Goal: Find specific page/section: Find specific page/section

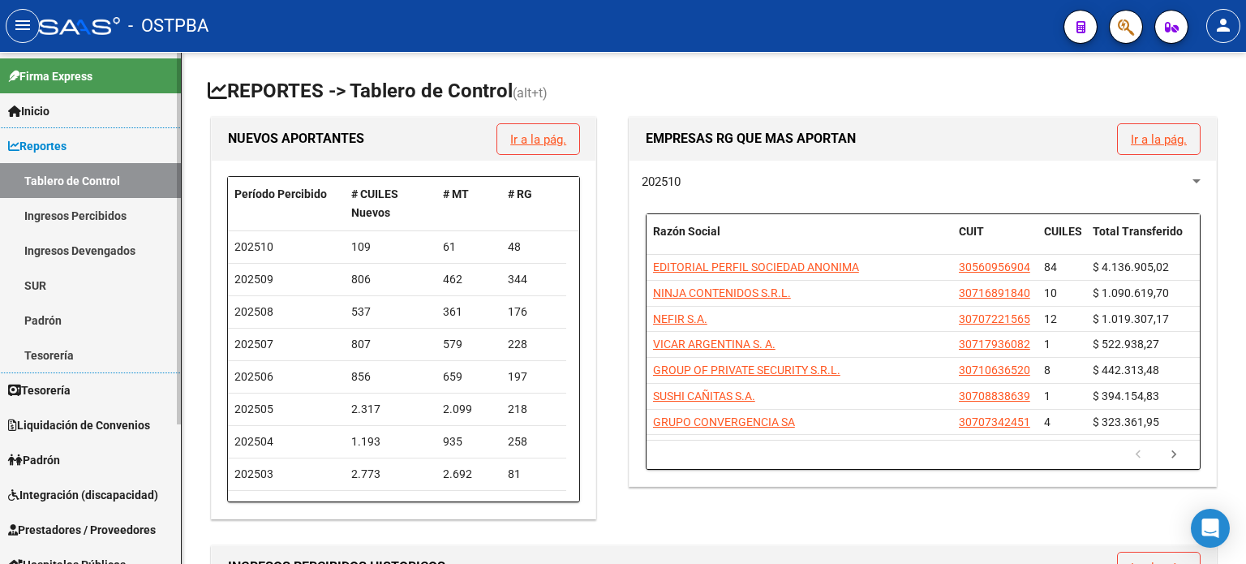
click at [58, 147] on span "Reportes" at bounding box center [37, 146] width 58 height 18
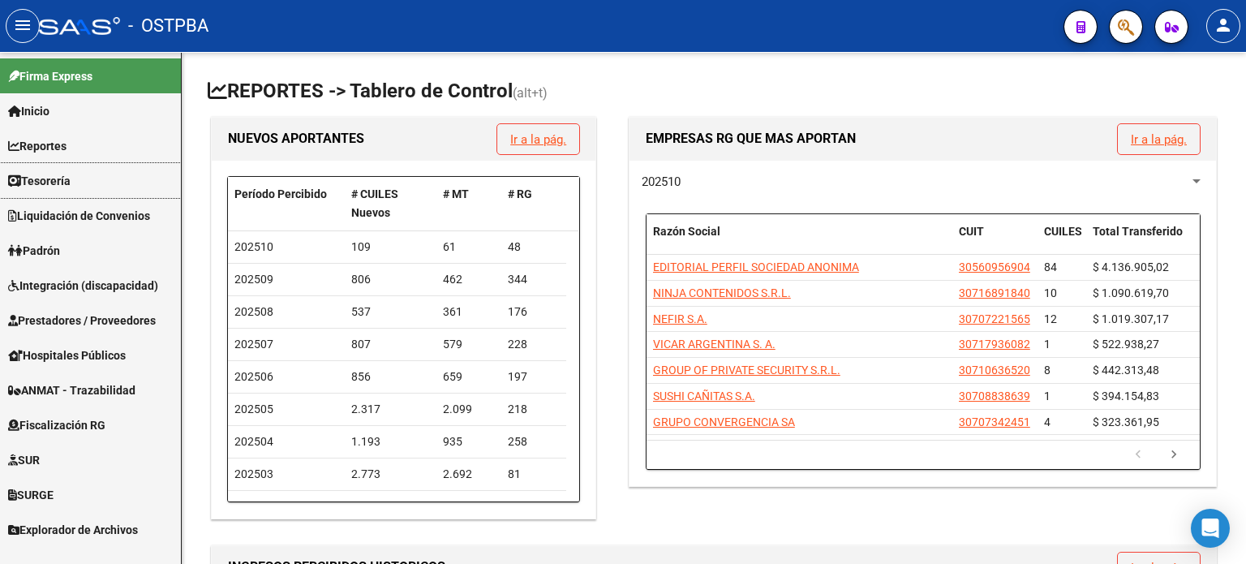
click at [64, 174] on span "Tesorería" at bounding box center [39, 181] width 62 height 18
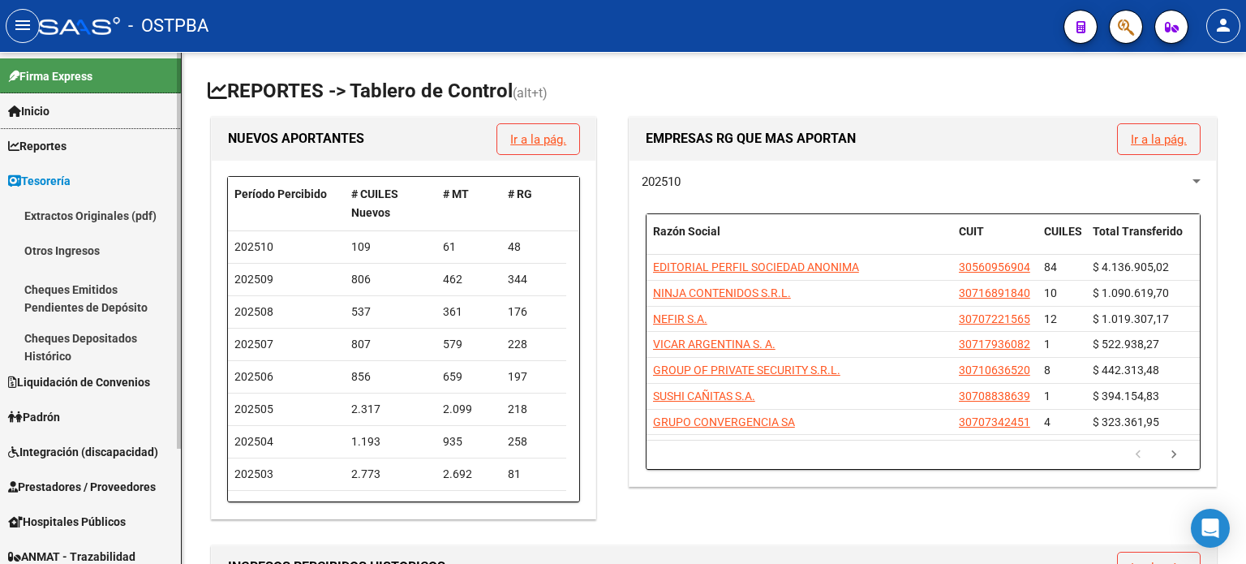
click at [43, 105] on span "Inicio" at bounding box center [28, 111] width 41 height 18
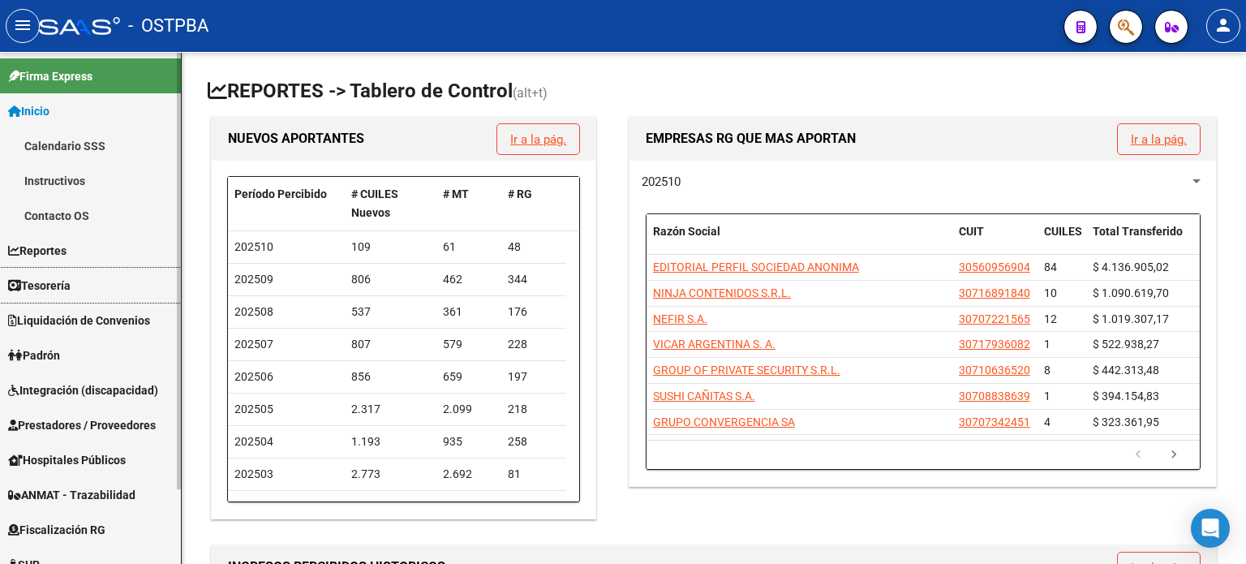
click at [49, 278] on span "Tesorería" at bounding box center [39, 286] width 62 height 18
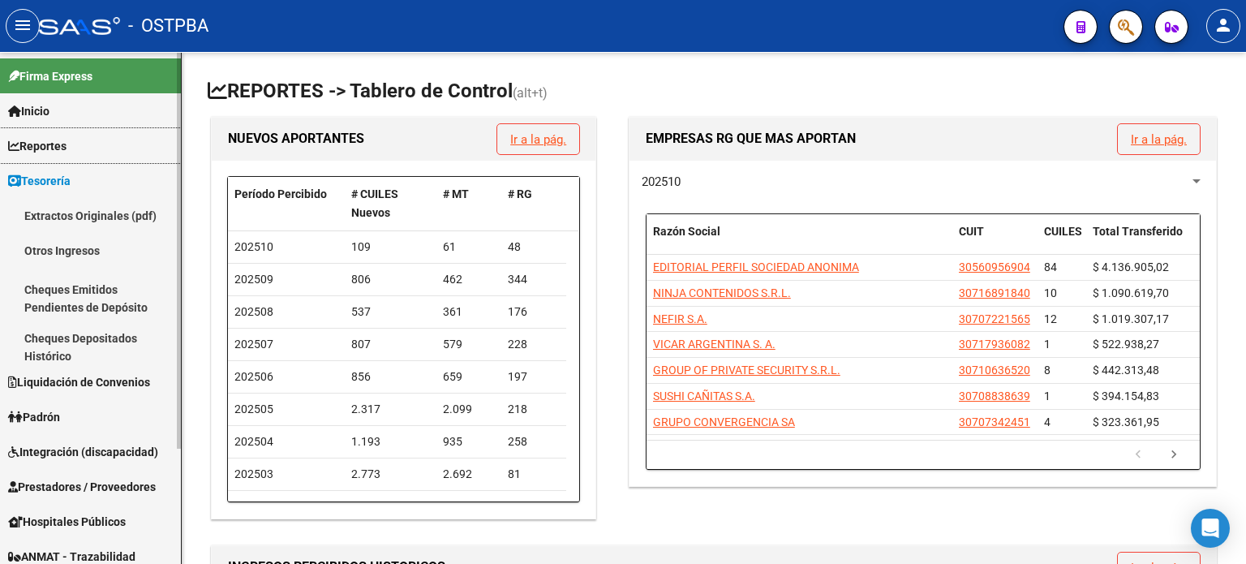
drag, startPoint x: 55, startPoint y: 145, endPoint x: 45, endPoint y: 147, distance: 10.7
click at [54, 145] on span "Reportes" at bounding box center [37, 146] width 58 height 18
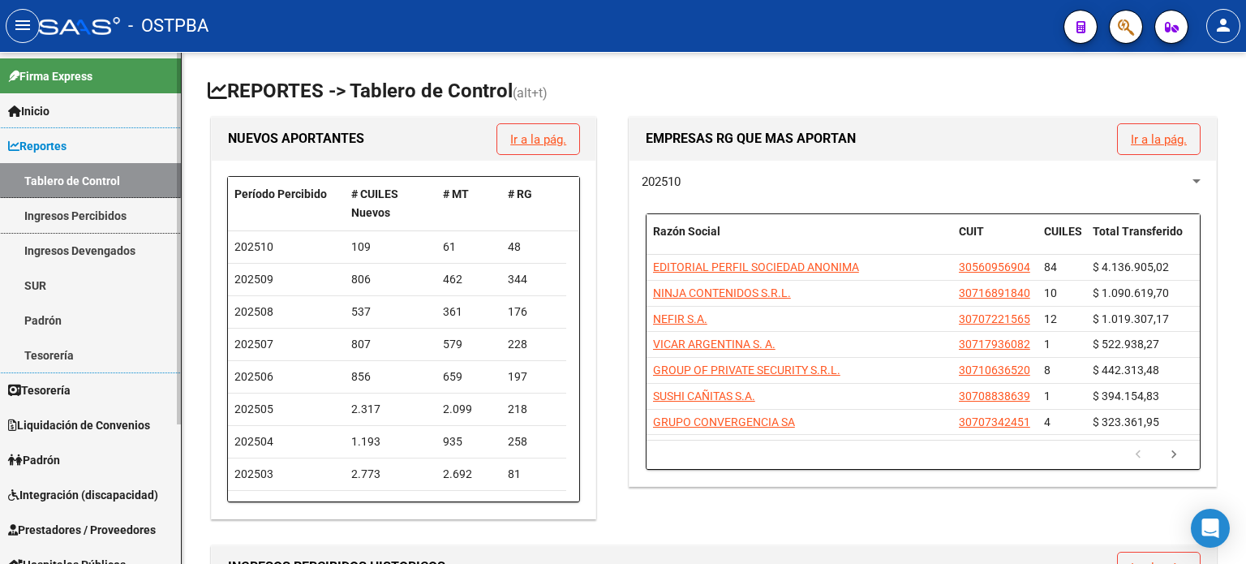
click at [67, 209] on link "Ingresos Percibidos" at bounding box center [90, 215] width 181 height 35
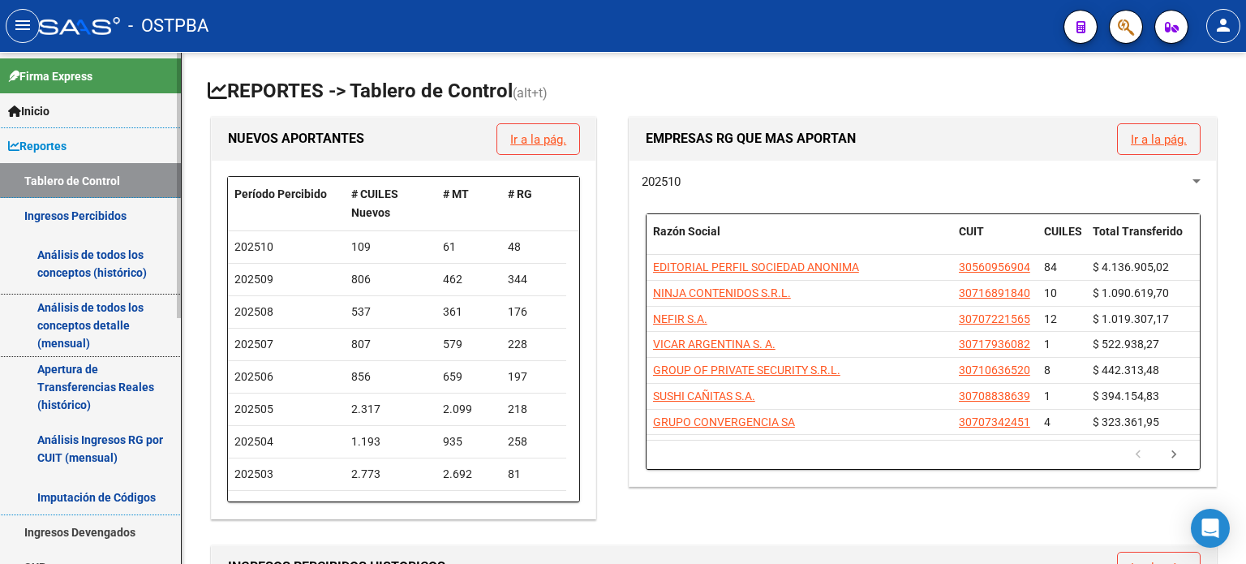
click at [75, 317] on link "Análisis de todos los conceptos detalle (mensual)" at bounding box center [90, 326] width 181 height 62
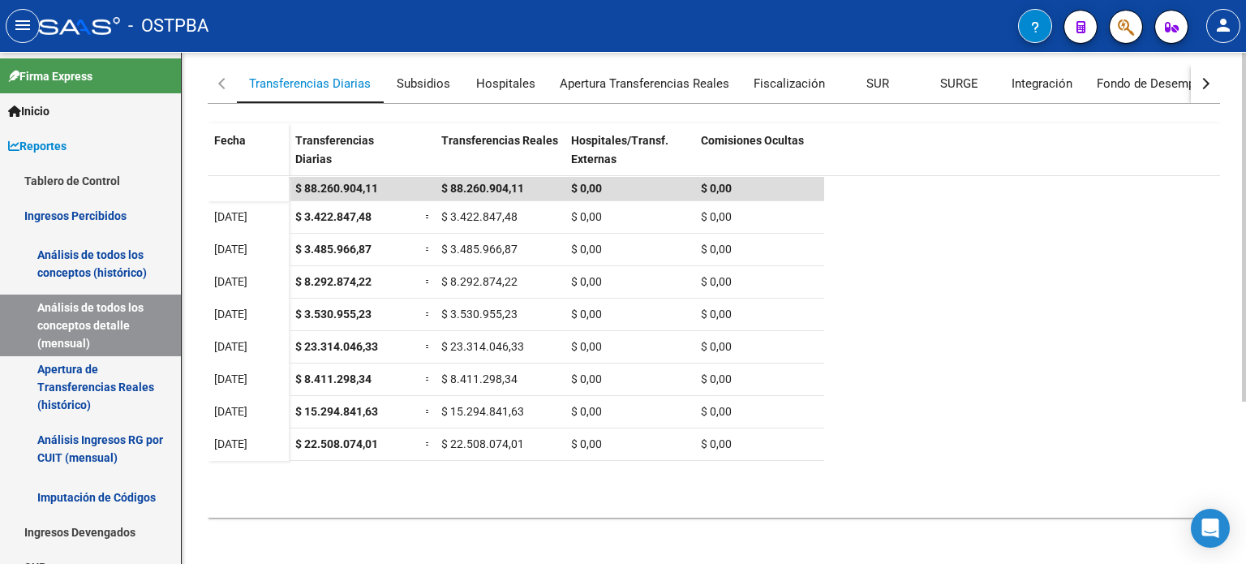
scroll to position [237, 0]
